Goal: Task Accomplishment & Management: Manage account settings

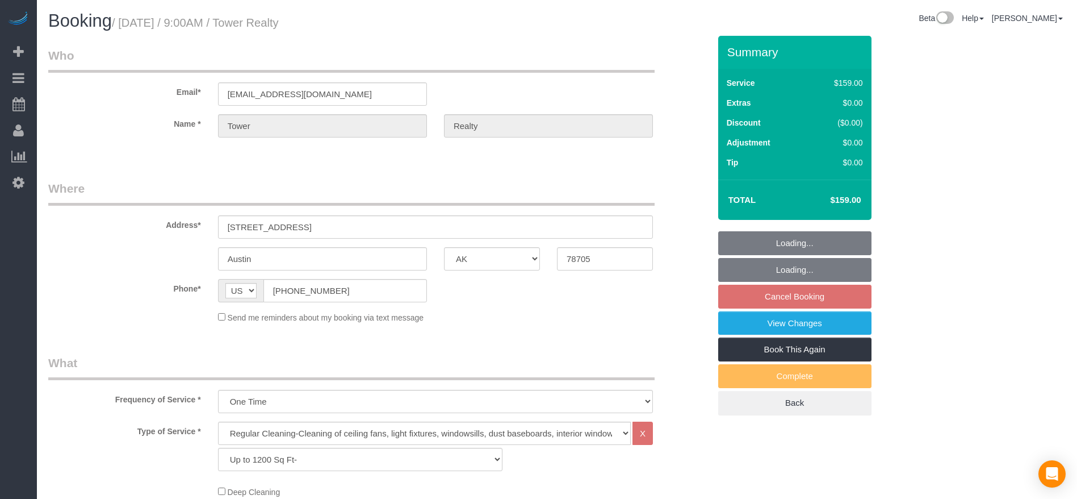
select select "[GEOGRAPHIC_DATA]"
select select "3"
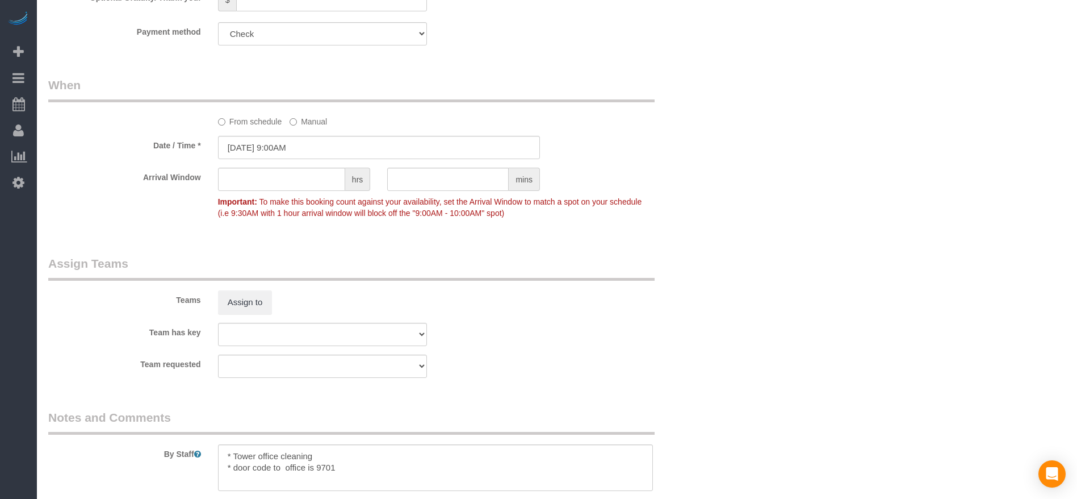
scroll to position [1149, 0]
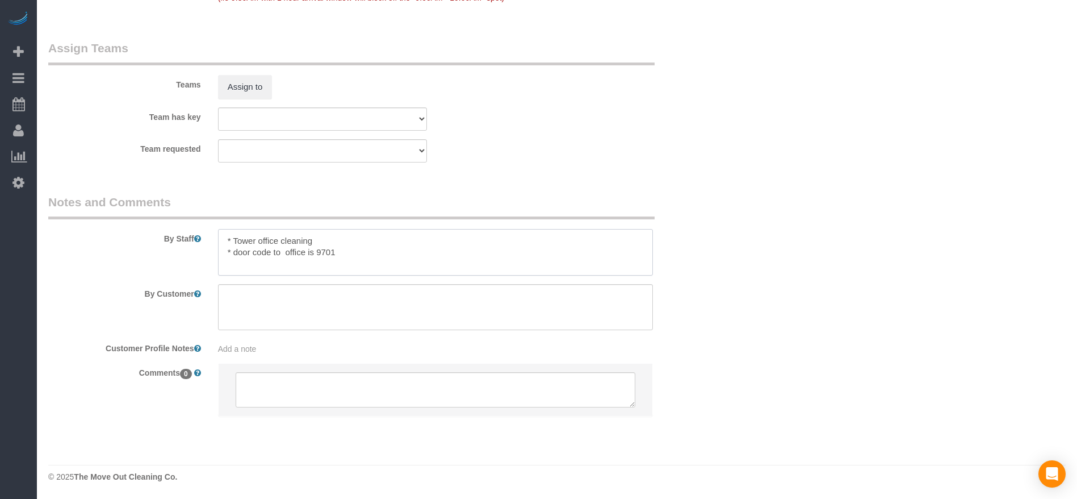
drag, startPoint x: 314, startPoint y: 252, endPoint x: 359, endPoint y: 258, distance: 45.8
click at [359, 258] on textarea at bounding box center [435, 252] width 435 height 47
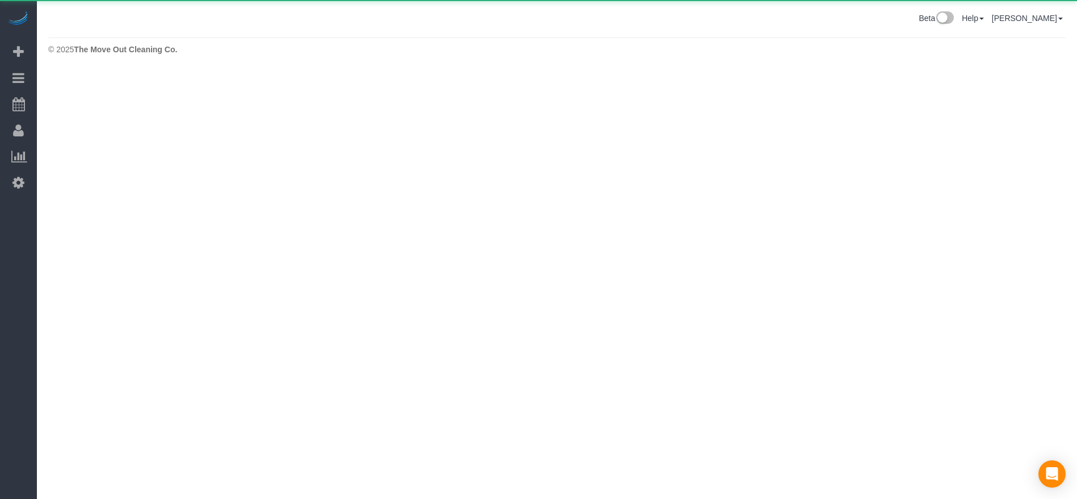
scroll to position [0, 0]
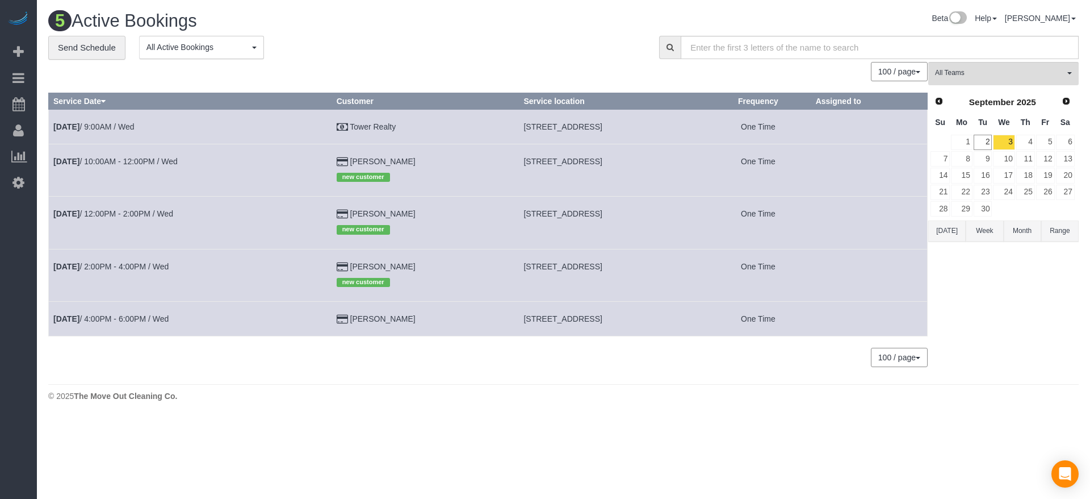
drag, startPoint x: 472, startPoint y: 165, endPoint x: 596, endPoint y: 166, distance: 123.2
click at [596, 166] on td "[STREET_ADDRESS]" at bounding box center [612, 170] width 187 height 52
copy span "[STREET_ADDRESS]"
click at [145, 162] on link "[DATE] 10:00AM - 12:00PM / Wed" at bounding box center [115, 161] width 124 height 9
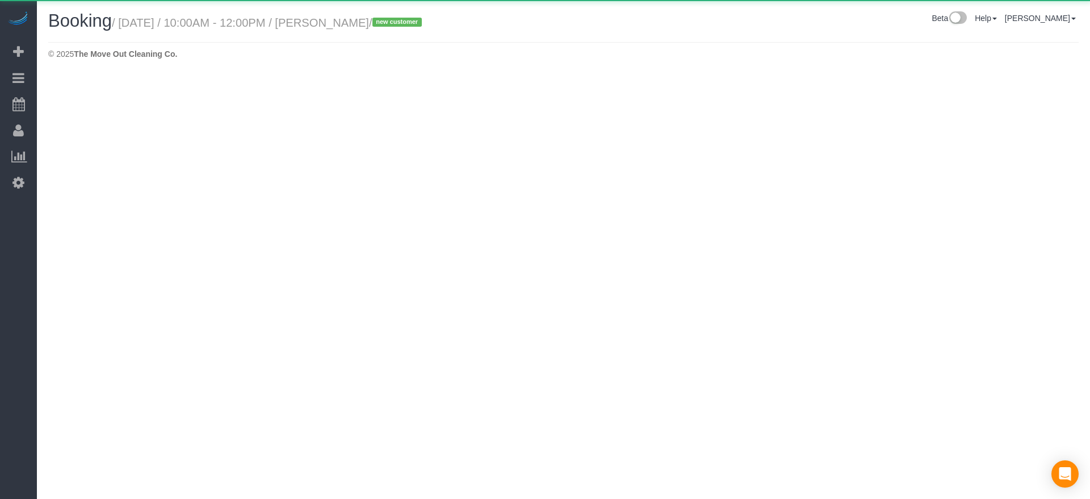
select select "[GEOGRAPHIC_DATA]"
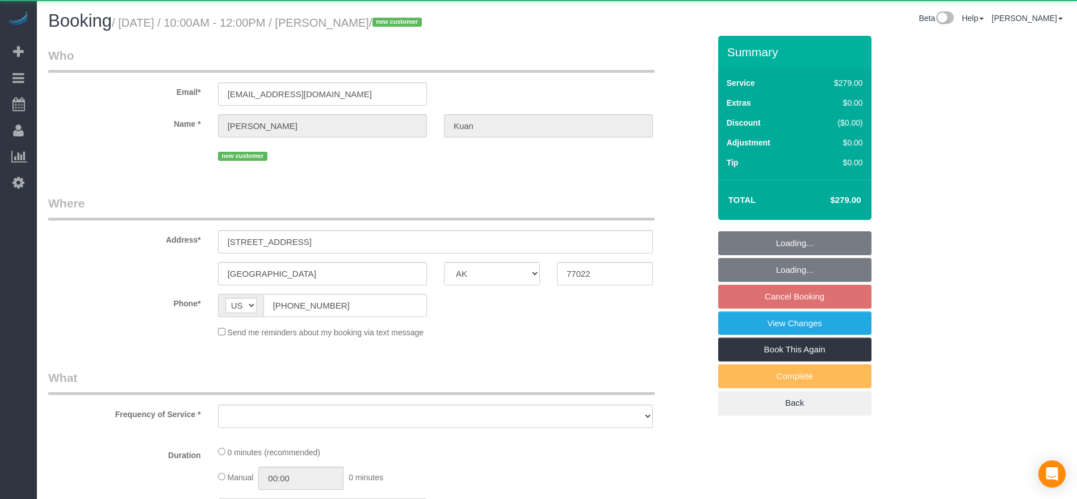
select select "object:1493"
select select "string:fspay-0923c2db-5f7b-4f02-a91b-b32eed5d2e7a"
select select "object:1571"
select select "3"
select select "spot27"
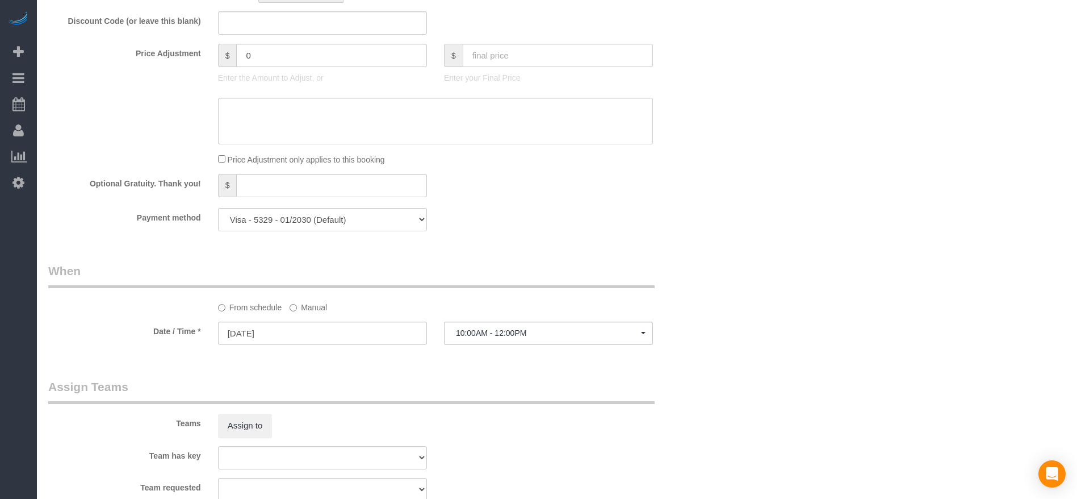
scroll to position [1107, 0]
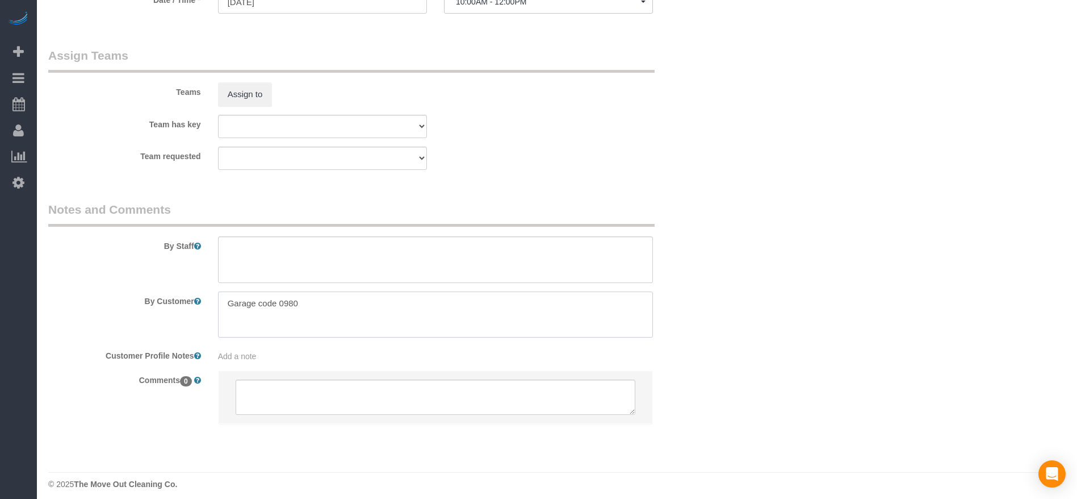
drag, startPoint x: 225, startPoint y: 307, endPoint x: 375, endPoint y: 308, distance: 149.9
click at [375, 308] on textarea at bounding box center [435, 314] width 435 height 47
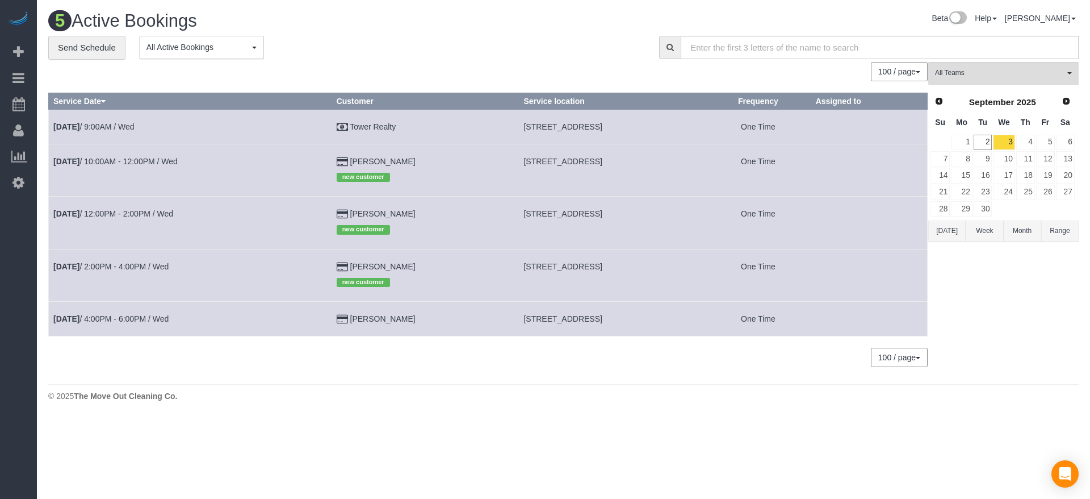
drag, startPoint x: 470, startPoint y: 214, endPoint x: 593, endPoint y: 216, distance: 123.8
click at [593, 216] on td "[STREET_ADDRESS]" at bounding box center [612, 222] width 187 height 52
copy span "[STREET_ADDRESS]"
click at [139, 208] on td "[DATE] 12:00PM - 2:00PM / Wed" at bounding box center [190, 222] width 283 height 52
click at [128, 212] on link "[DATE] 12:00PM - 2:00PM / Wed" at bounding box center [113, 213] width 120 height 9
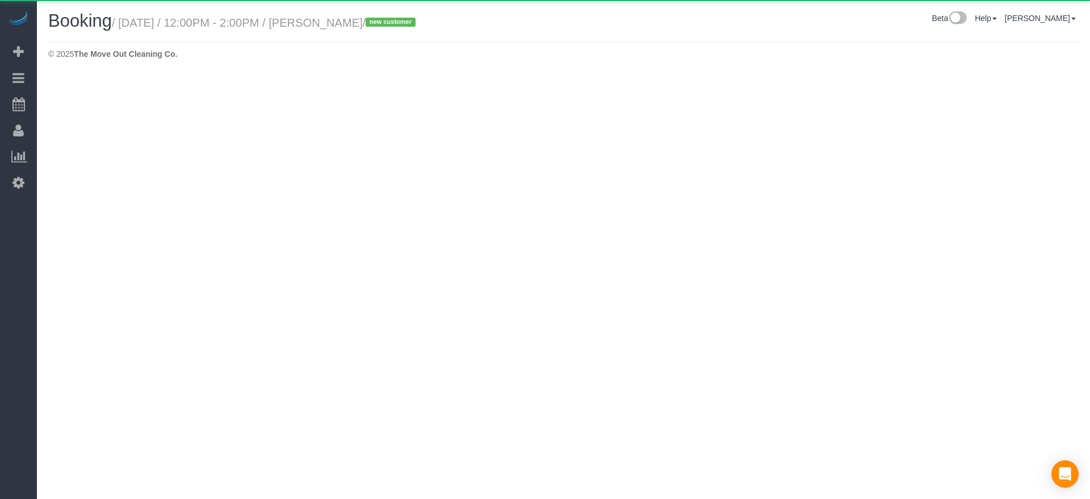
select select "[GEOGRAPHIC_DATA]"
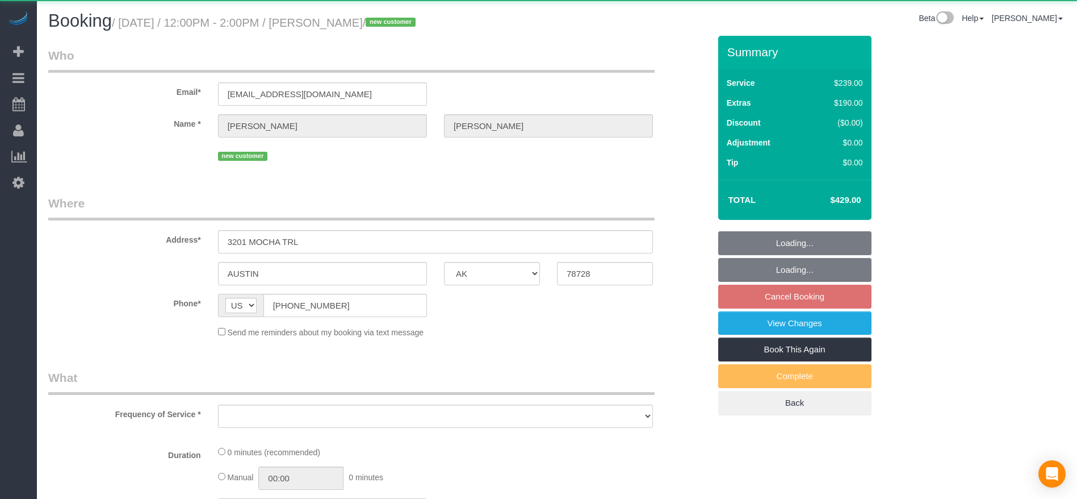
select select "string:fspay-1584b672-7799-4da0-ab4b-99fc13385431"
select select "object:2113"
select select "3"
select select "spot53"
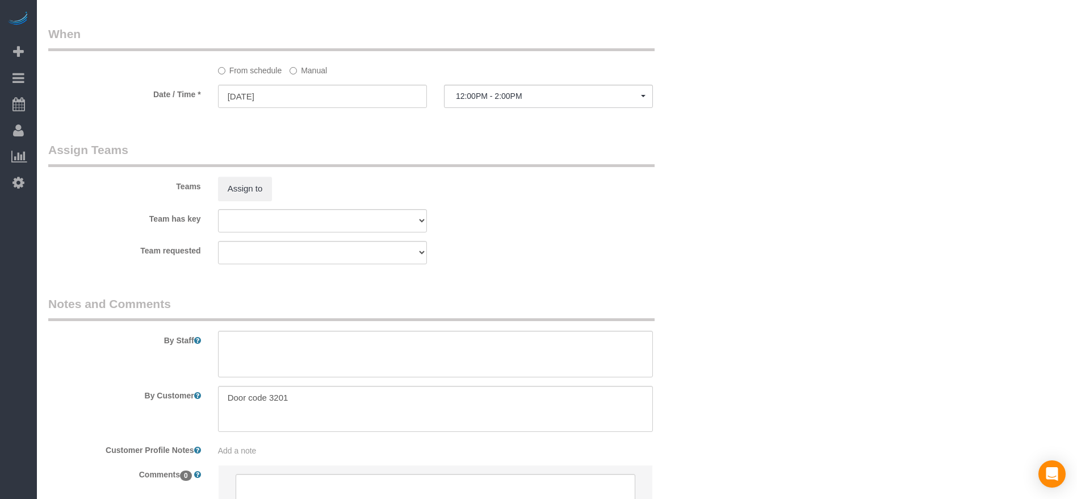
scroll to position [1022, 0]
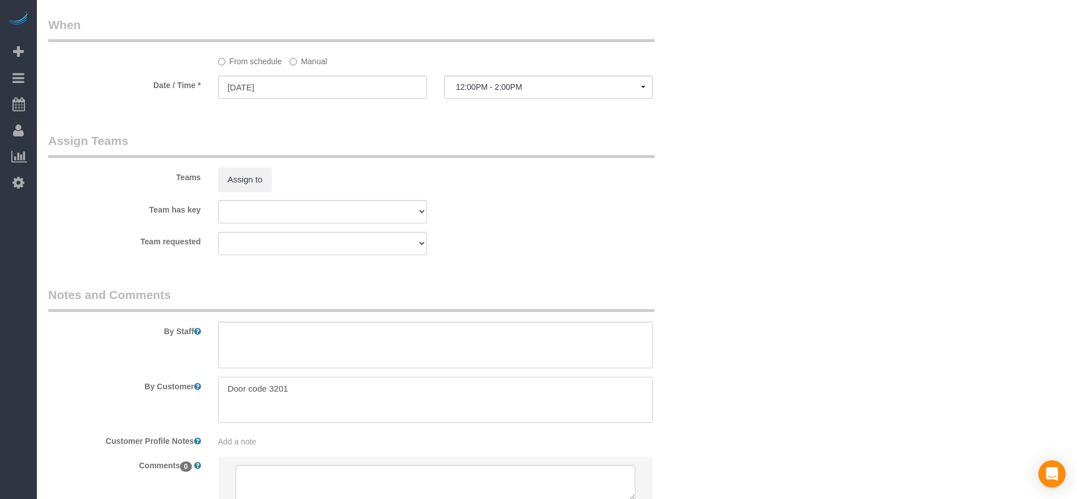
drag, startPoint x: 227, startPoint y: 386, endPoint x: 336, endPoint y: 388, distance: 108.5
click at [336, 388] on textarea at bounding box center [435, 399] width 435 height 47
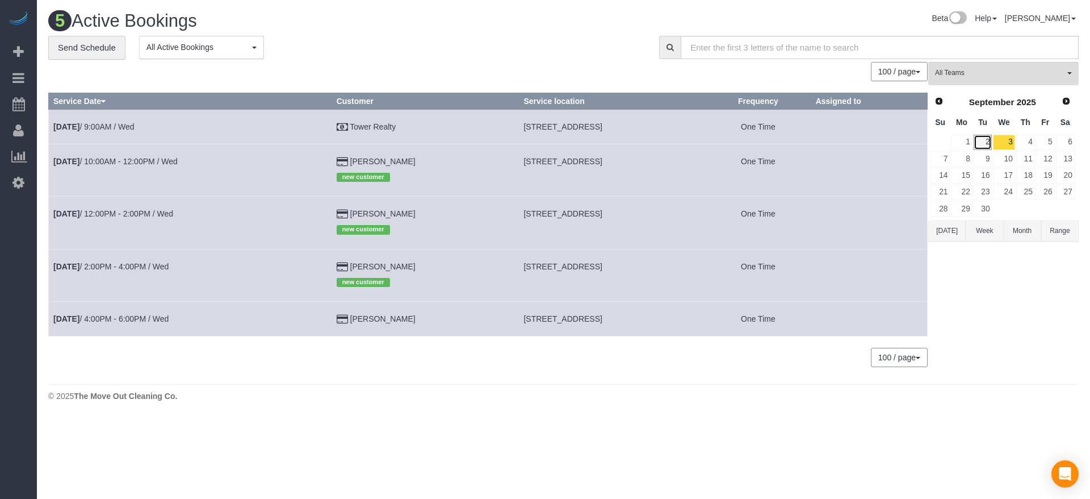
click at [979, 140] on link "2" at bounding box center [983, 142] width 19 height 15
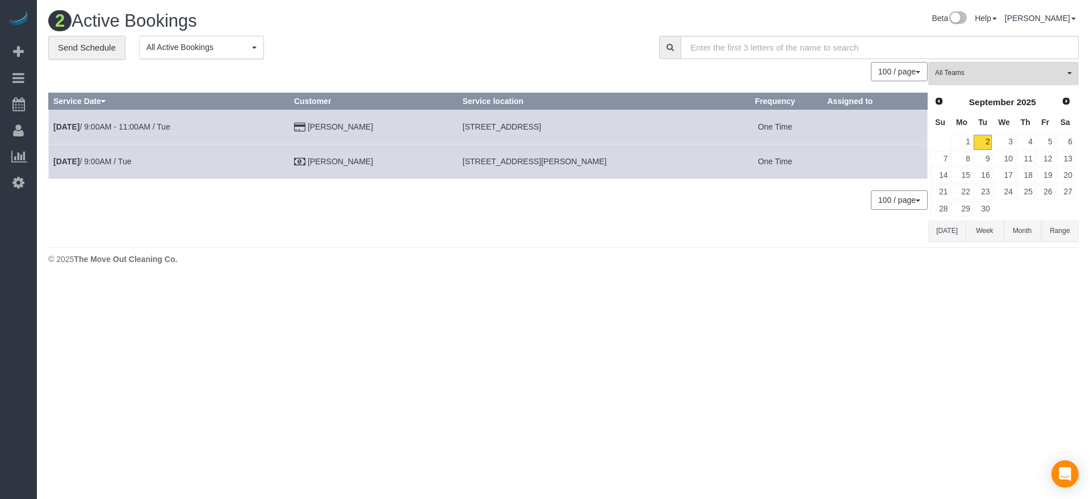
click at [952, 241] on button "[DATE]" at bounding box center [946, 230] width 37 height 21
click at [964, 142] on link "1" at bounding box center [961, 142] width 21 height 15
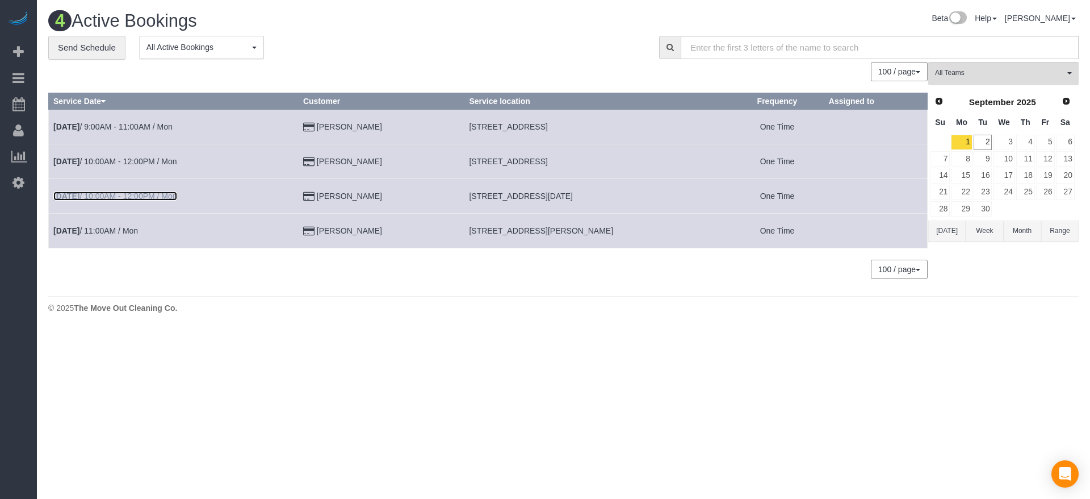
click at [129, 193] on link "[DATE] 10:00AM - 12:00PM / Mon" at bounding box center [115, 195] width 124 height 9
click at [940, 235] on button "[DATE]" at bounding box center [946, 230] width 37 height 21
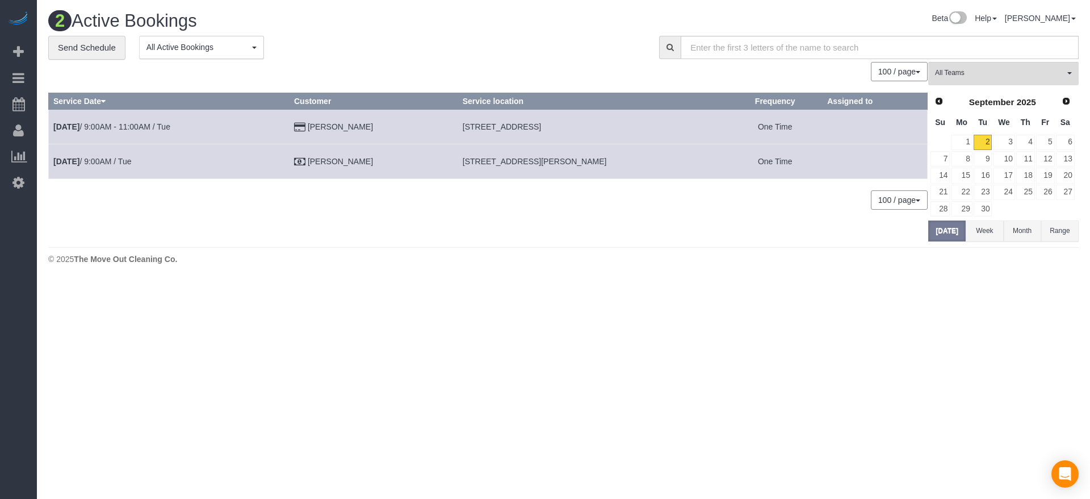
drag, startPoint x: 458, startPoint y: 125, endPoint x: 556, endPoint y: 128, distance: 98.3
click at [562, 129] on td "[STREET_ADDRESS]" at bounding box center [593, 126] width 270 height 35
copy span "[STREET_ADDRESS],"
drag, startPoint x: 461, startPoint y: 159, endPoint x: 520, endPoint y: 161, distance: 59.1
click at [520, 161] on span "[STREET_ADDRESS][PERSON_NAME]" at bounding box center [535, 161] width 144 height 9
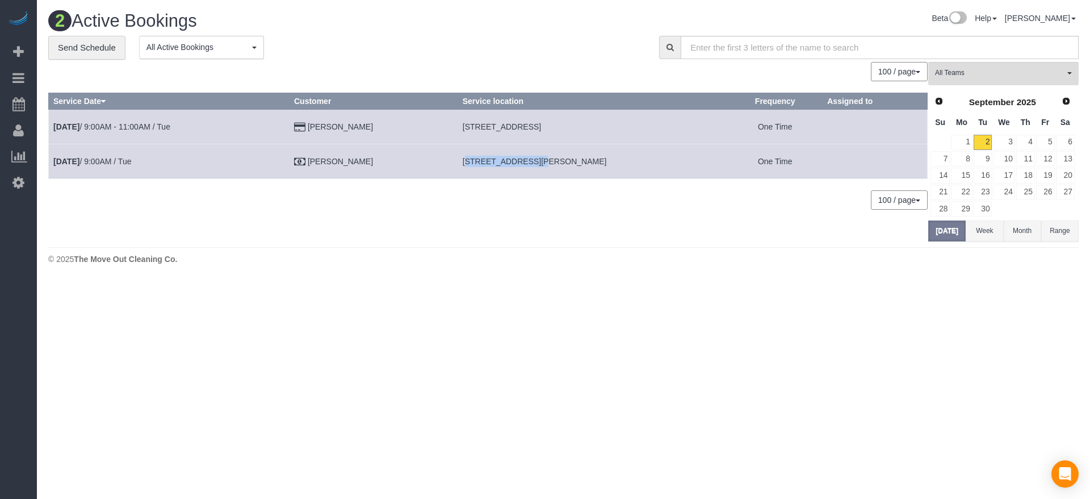
copy span "[STREET_ADDRESS][PERSON_NAME],"
click at [120, 122] on link "[DATE] 9:00AM - 11:00AM / Tue" at bounding box center [111, 126] width 117 height 9
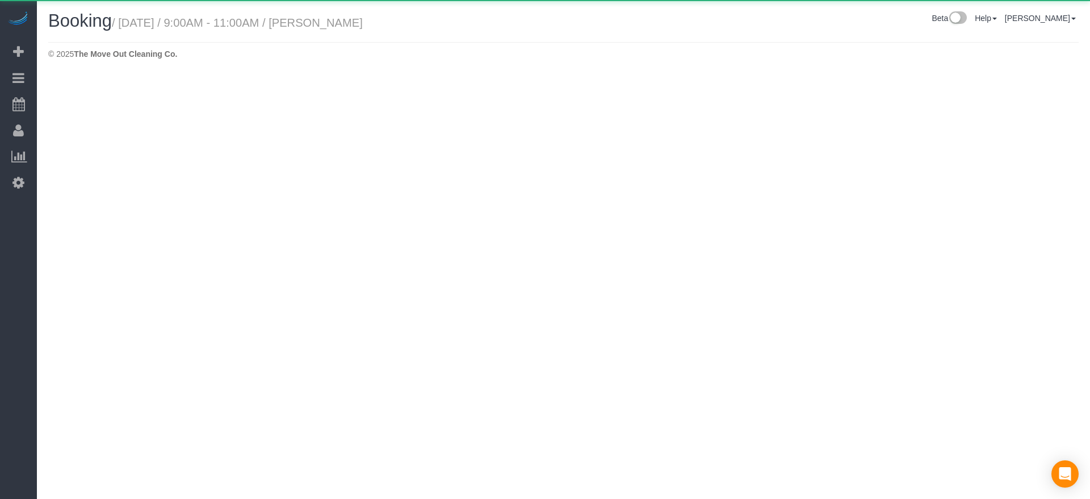
select select "[GEOGRAPHIC_DATA]"
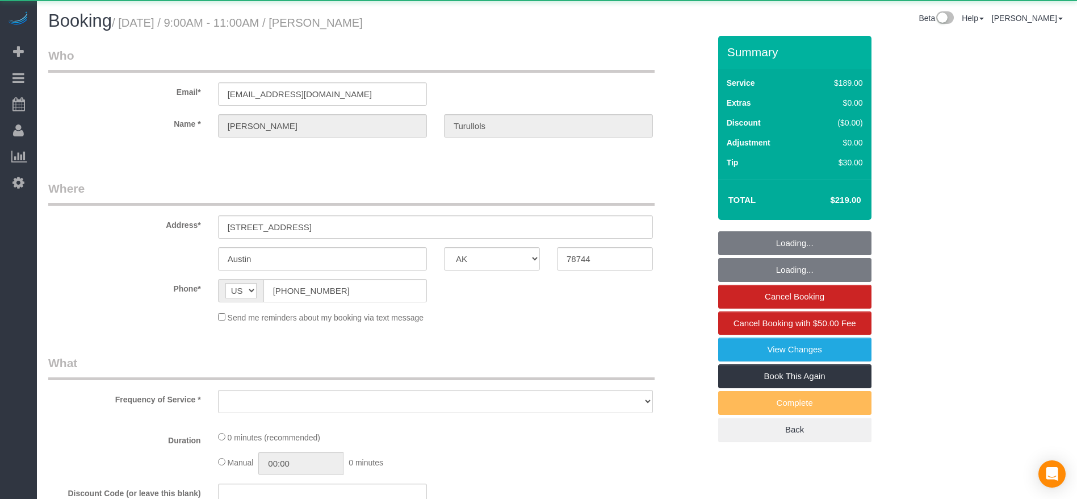
select select "object:2862"
select select "string:fspay-2d3f0b4f-3211-46d9-b20d-9857506a8679"
select select "object:2888"
select select "3"
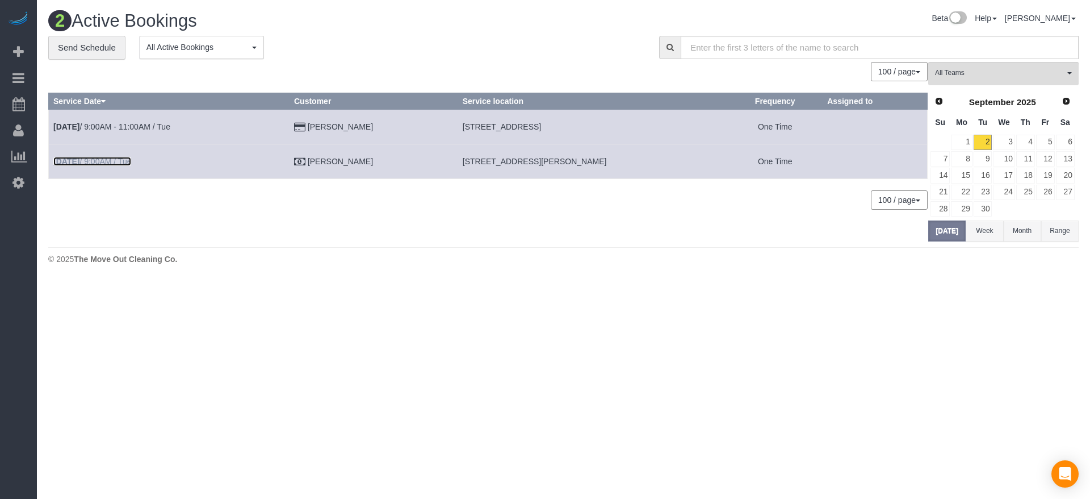
click at [77, 157] on b "[DATE]" at bounding box center [66, 161] width 26 height 9
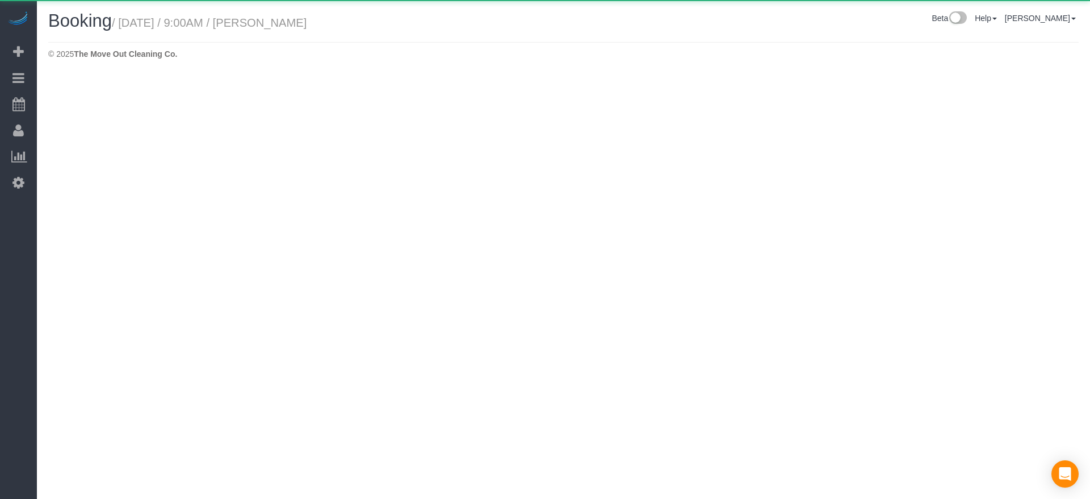
select select "[GEOGRAPHIC_DATA]"
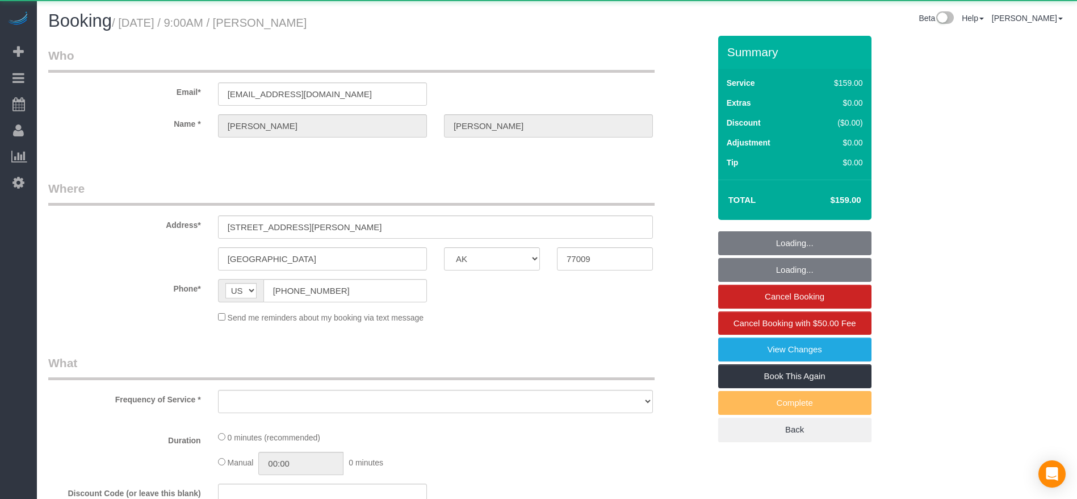
select select "object:3350"
select select "3"
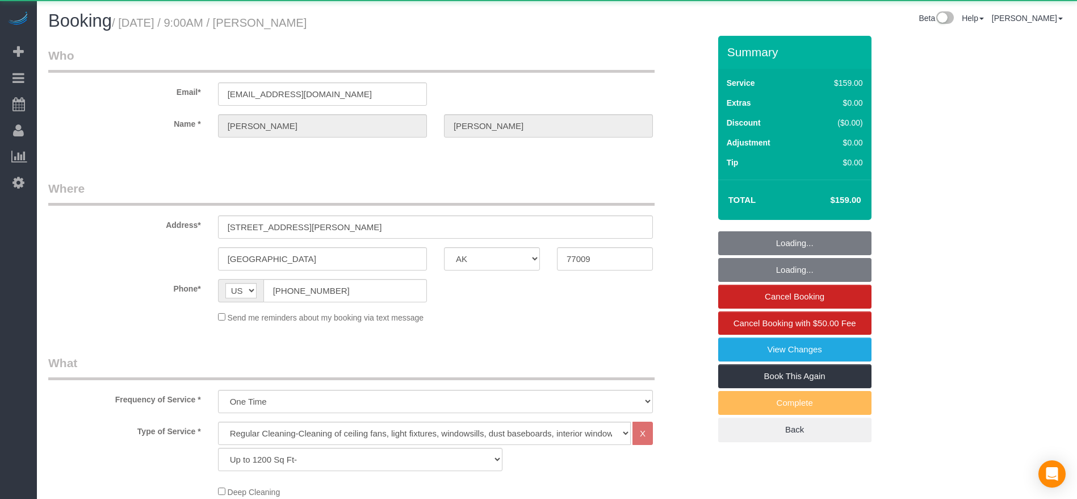
select select "object:3434"
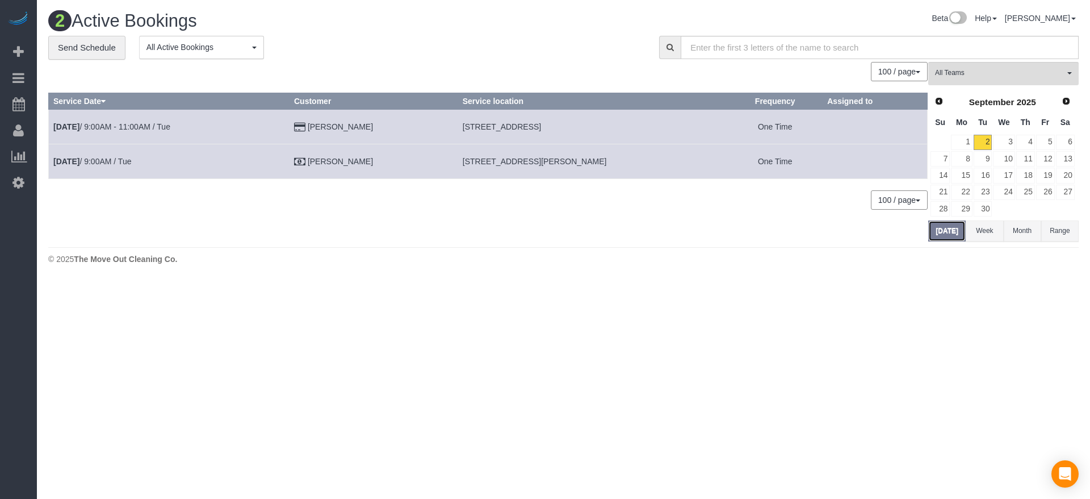
click at [943, 232] on button "[DATE]" at bounding box center [946, 230] width 37 height 21
click at [1007, 143] on link "3" at bounding box center [1004, 142] width 22 height 15
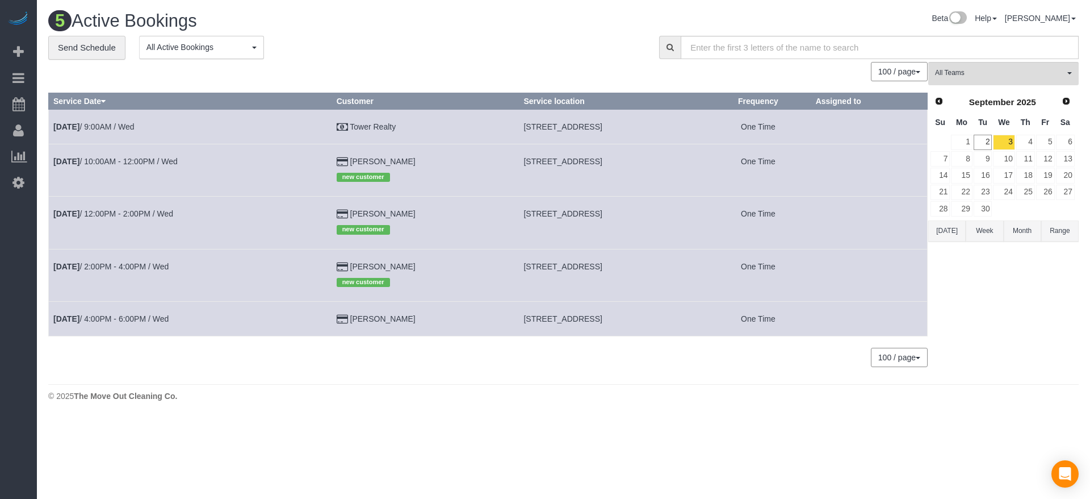
drag, startPoint x: 467, startPoint y: 124, endPoint x: 558, endPoint y: 127, distance: 90.3
click at [558, 127] on td "[STREET_ADDRESS]" at bounding box center [612, 126] width 187 height 35
copy span "[STREET_ADDRESS]"
drag, startPoint x: 471, startPoint y: 161, endPoint x: 524, endPoint y: 160, distance: 52.8
click at [524, 160] on td "[STREET_ADDRESS]" at bounding box center [612, 170] width 187 height 52
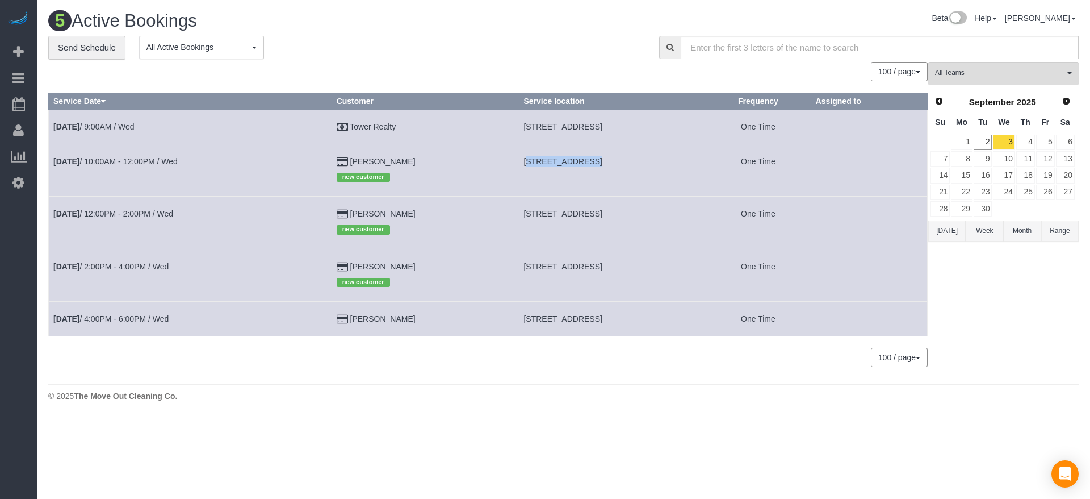
copy span "[STREET_ADDRESS]"
drag, startPoint x: 473, startPoint y: 213, endPoint x: 530, endPoint y: 217, distance: 56.9
click at [530, 217] on span "[STREET_ADDRESS]" at bounding box center [563, 213] width 78 height 9
copy span "[STREET_ADDRESS],"
drag, startPoint x: 471, startPoint y: 263, endPoint x: 564, endPoint y: 266, distance: 93.2
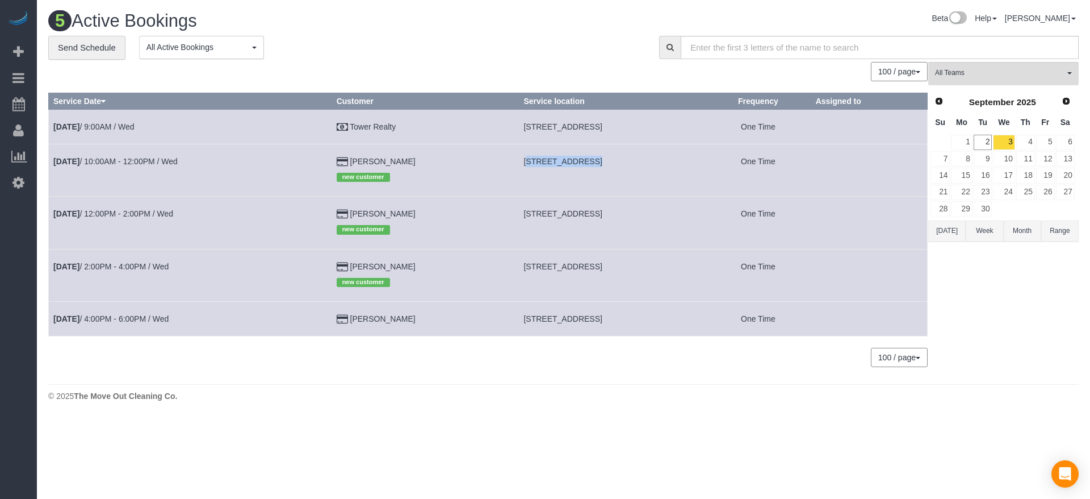
click at [564, 266] on span "[STREET_ADDRESS]" at bounding box center [563, 266] width 78 height 9
copy span "[STREET_ADDRESS],"
drag, startPoint x: 471, startPoint y: 315, endPoint x: 527, endPoint y: 318, distance: 55.7
click at [527, 318] on span "[STREET_ADDRESS]" at bounding box center [563, 318] width 78 height 9
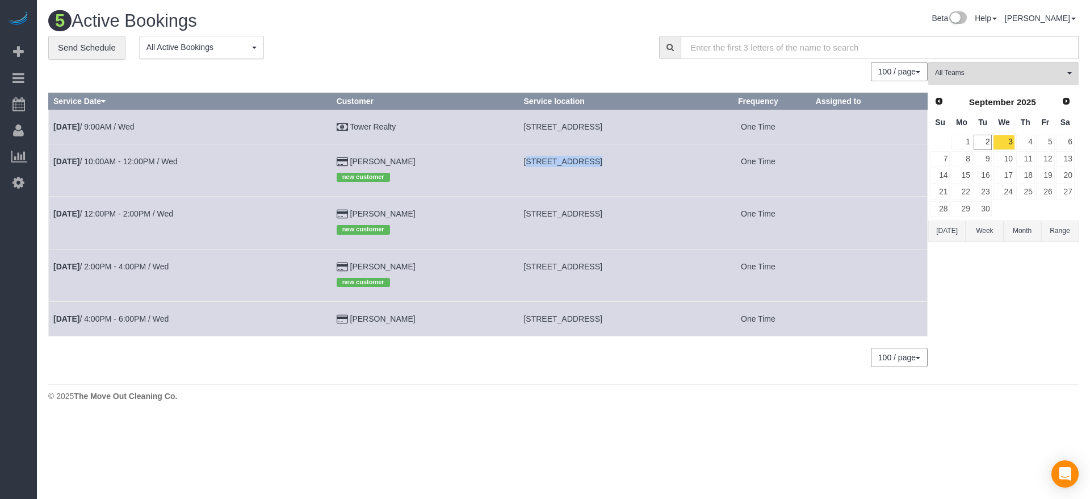
copy span "[STREET_ADDRESS]"
drag, startPoint x: 468, startPoint y: 159, endPoint x: 529, endPoint y: 169, distance: 62.2
click at [529, 169] on td "[STREET_ADDRESS]" at bounding box center [612, 170] width 187 height 52
drag, startPoint x: 467, startPoint y: 212, endPoint x: 598, endPoint y: 213, distance: 130.6
click at [598, 213] on td "[STREET_ADDRESS]" at bounding box center [612, 222] width 187 height 52
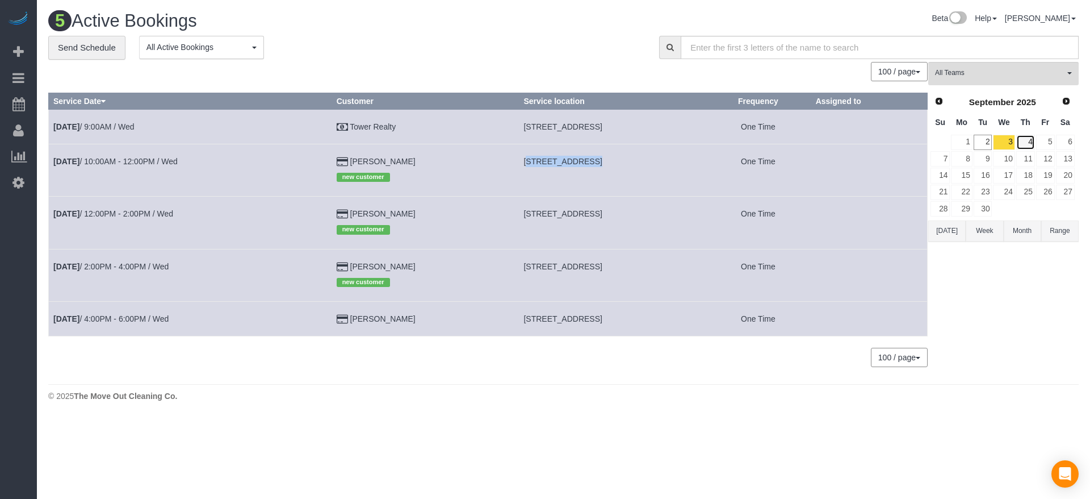
click at [1029, 136] on link "4" at bounding box center [1025, 142] width 19 height 15
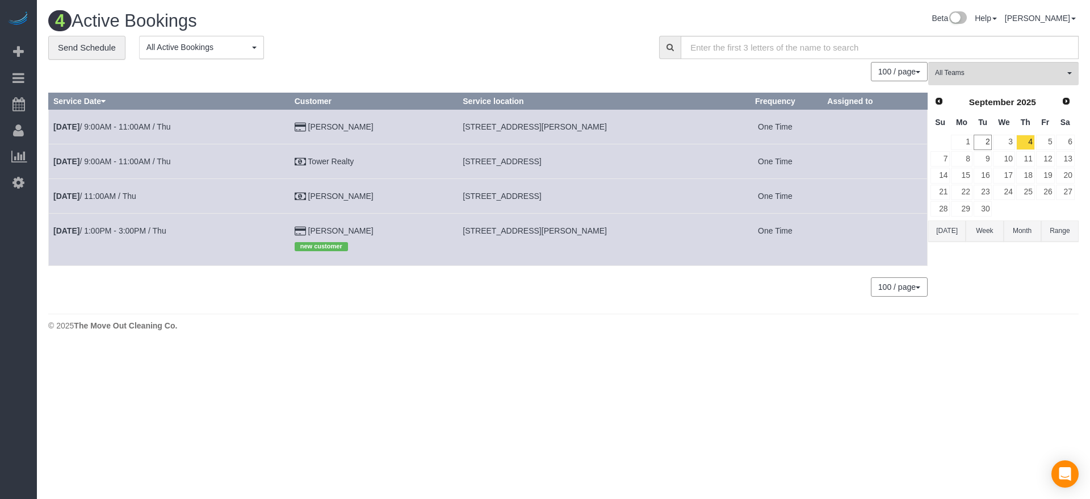
drag, startPoint x: 461, startPoint y: 126, endPoint x: 602, endPoint y: 127, distance: 142.0
click at [602, 127] on td "[STREET_ADDRESS][PERSON_NAME]" at bounding box center [593, 126] width 270 height 35
click at [117, 121] on td "[DATE] 9:00AM - 11:00AM / Thu" at bounding box center [169, 126] width 241 height 35
click at [117, 126] on link "[DATE] 9:00AM - 11:00AM / Thu" at bounding box center [111, 126] width 117 height 9
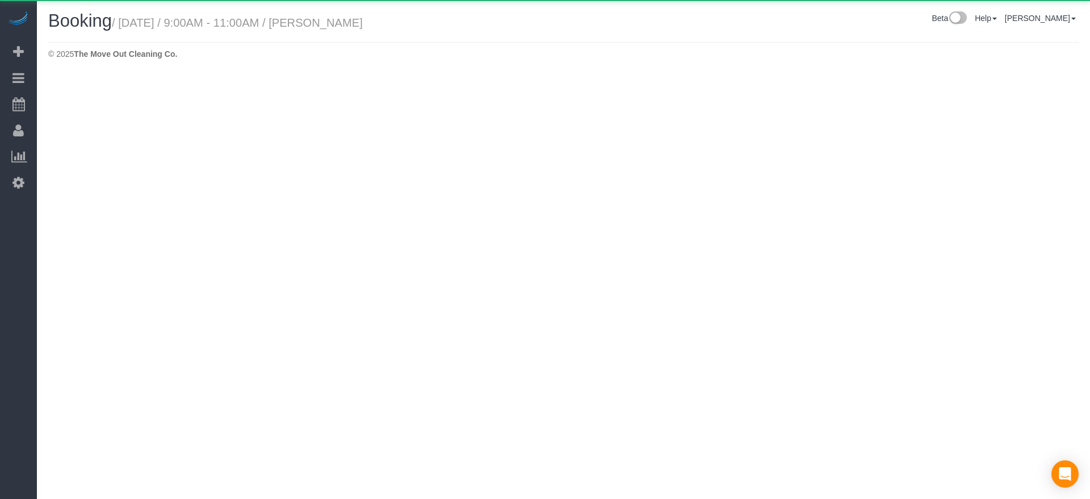
select select "[GEOGRAPHIC_DATA]"
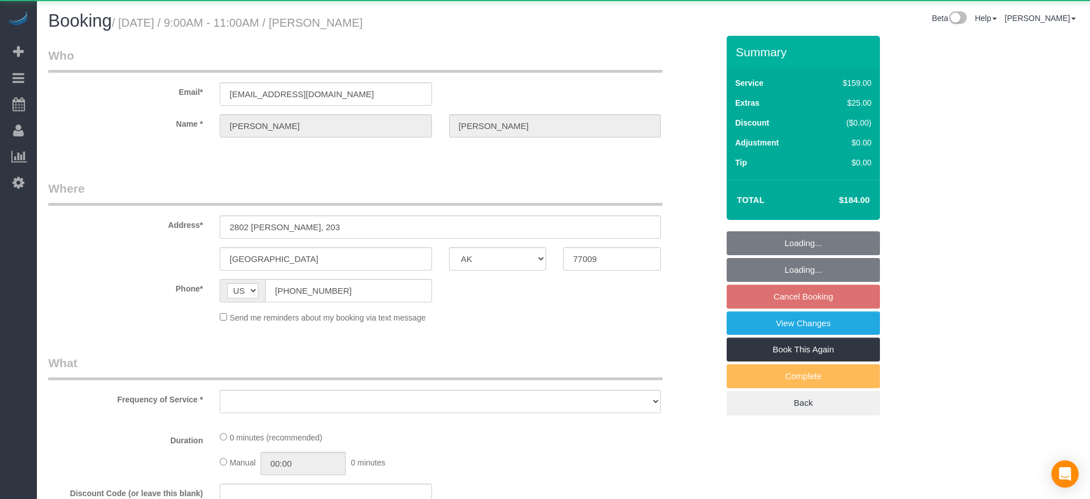
select select "string:fspay-f6982c60-f3f1-48a7-a5b8-7cb16436e71d"
select select "object:4045"
select select "3"
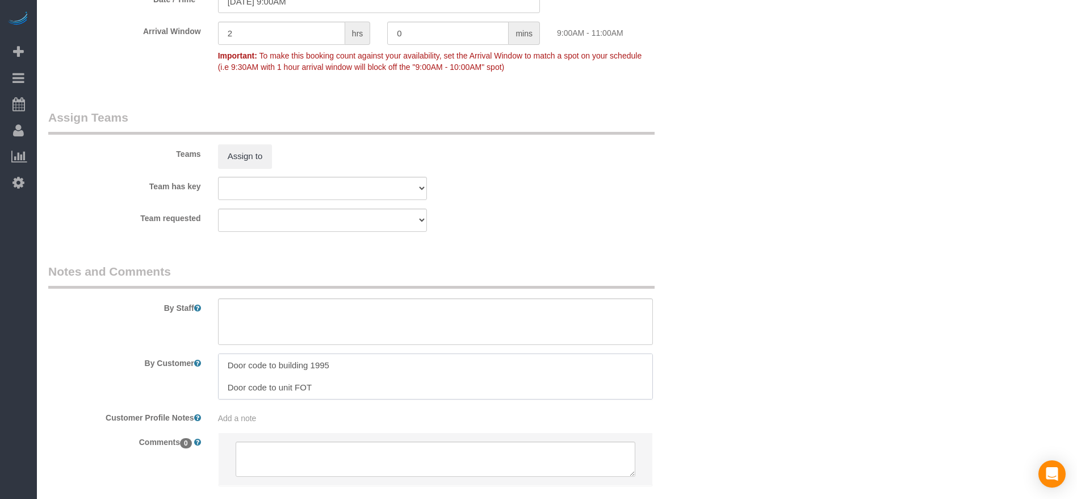
scroll to position [1145, 0]
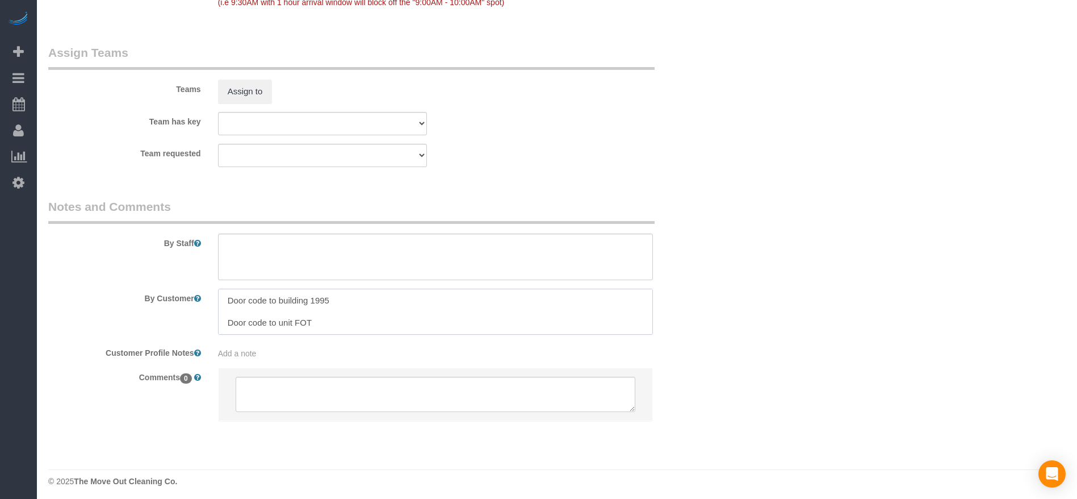
drag, startPoint x: 226, startPoint y: 419, endPoint x: 395, endPoint y: 497, distance: 186.2
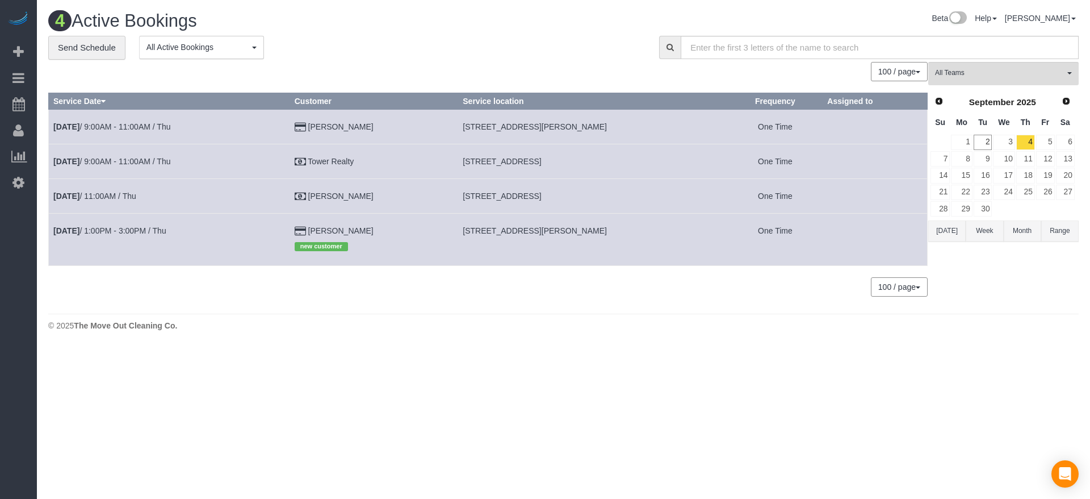
drag, startPoint x: 460, startPoint y: 196, endPoint x: 604, endPoint y: 199, distance: 143.7
click at [604, 198] on td "[STREET_ADDRESS]" at bounding box center [593, 195] width 270 height 35
click at [127, 197] on link "[DATE] 11:00AM / Thu" at bounding box center [94, 195] width 83 height 9
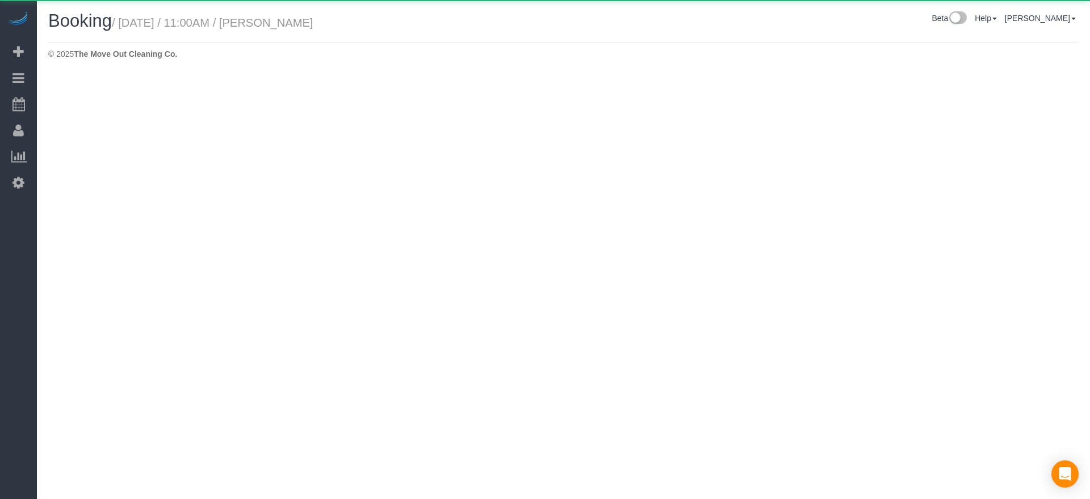
select select "[GEOGRAPHIC_DATA]"
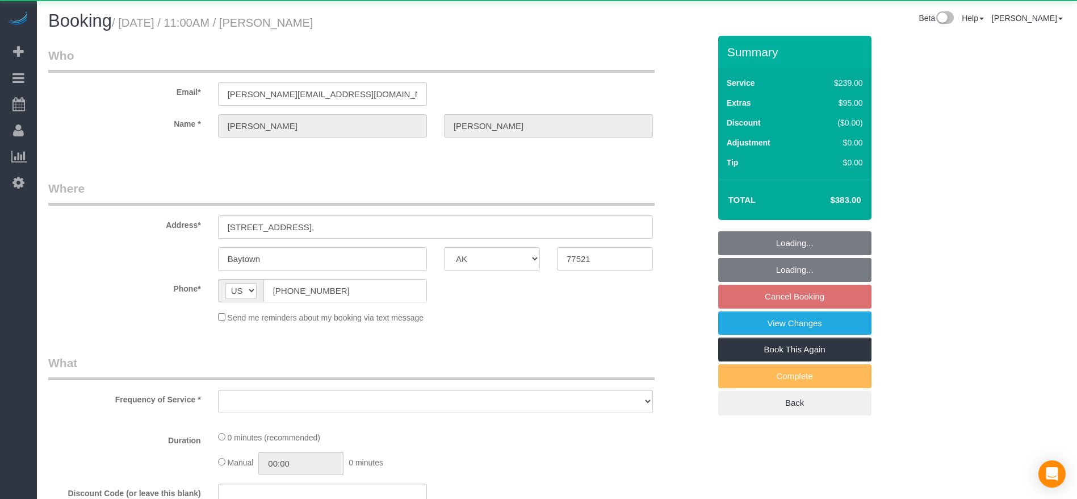
select select "object:4556"
select select "3"
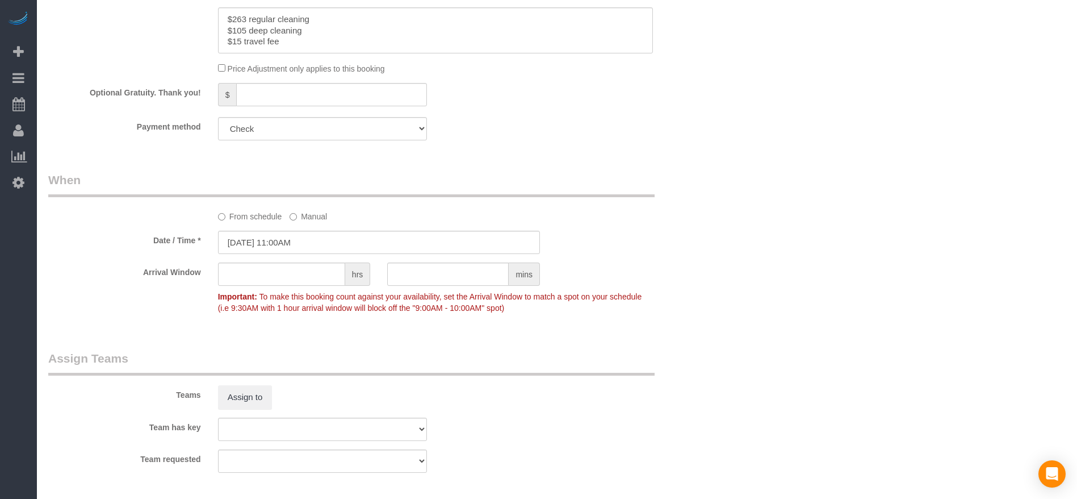
scroll to position [1022, 0]
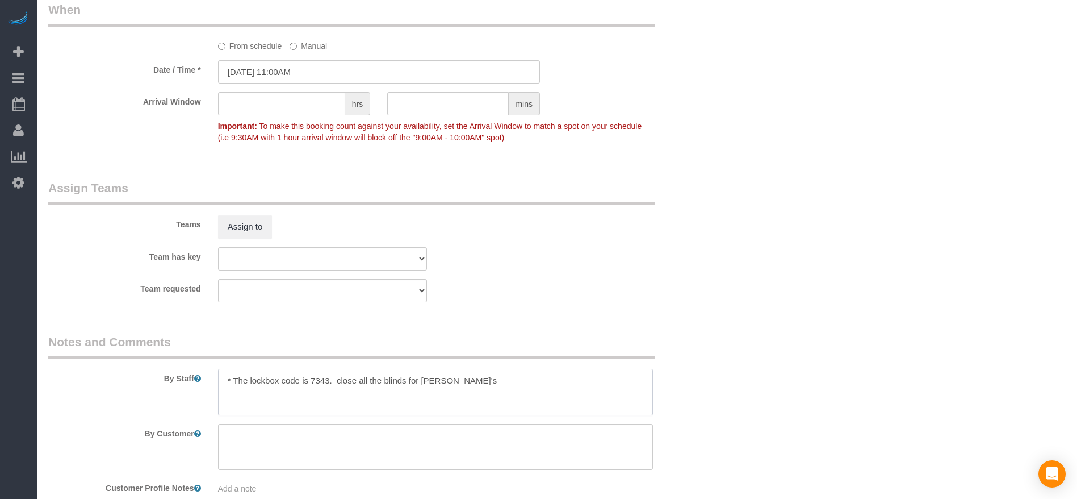
drag, startPoint x: 233, startPoint y: 381, endPoint x: 471, endPoint y: 380, distance: 238.5
click at [471, 380] on textarea at bounding box center [435, 392] width 435 height 47
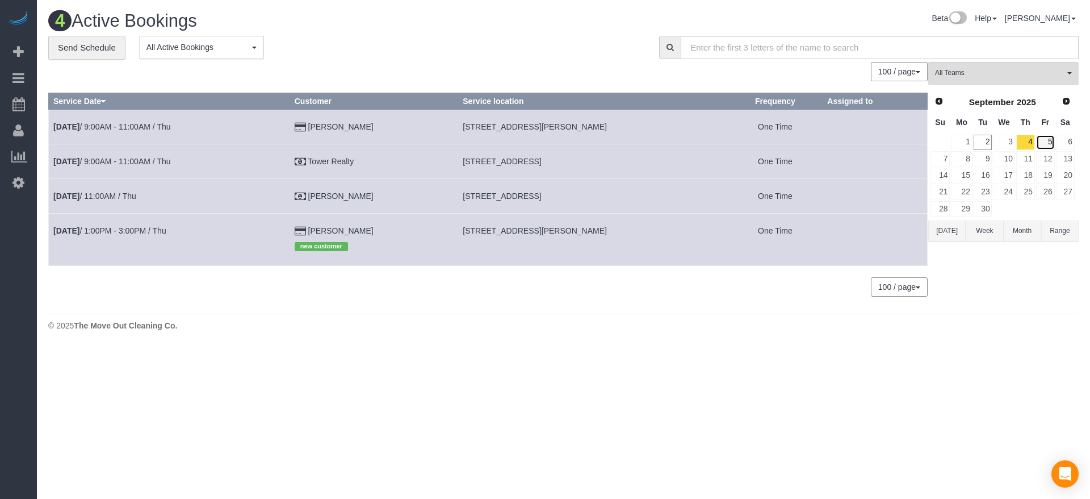
click at [1052, 143] on link "5" at bounding box center [1045, 142] width 19 height 15
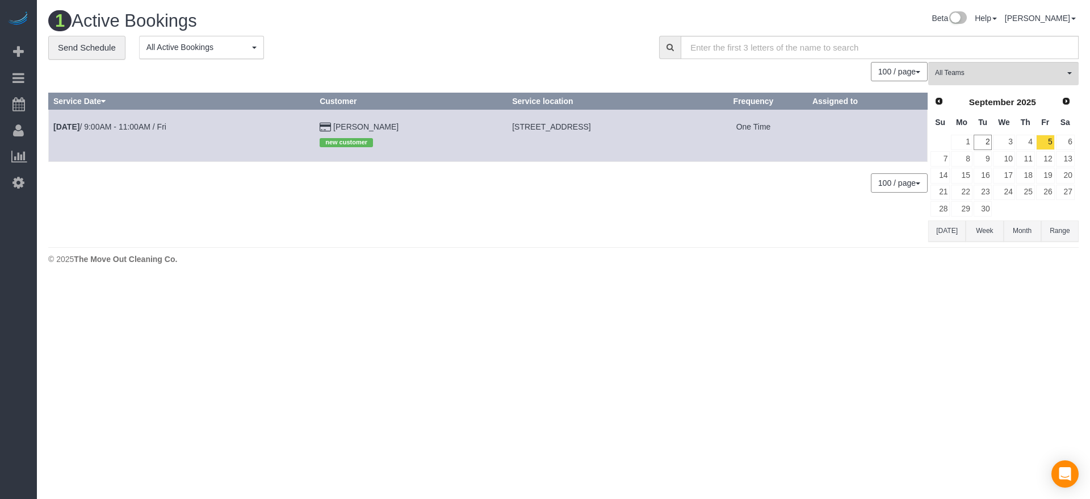
drag, startPoint x: 456, startPoint y: 124, endPoint x: 524, endPoint y: 125, distance: 68.1
click at [524, 125] on span "[STREET_ADDRESS]" at bounding box center [551, 126] width 78 height 9
click at [953, 229] on button "[DATE]" at bounding box center [946, 230] width 37 height 21
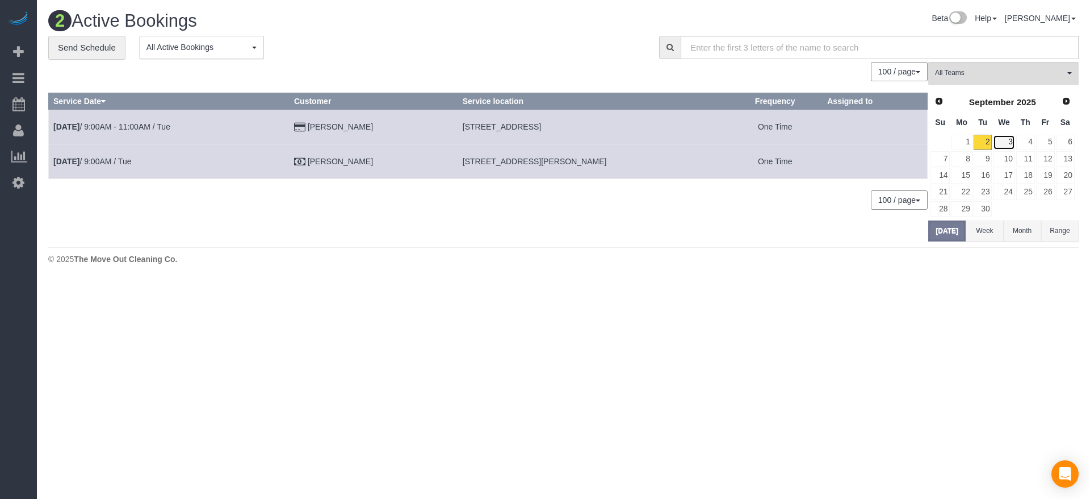
click at [1012, 140] on link "3" at bounding box center [1004, 142] width 22 height 15
